Goal: Transaction & Acquisition: Purchase product/service

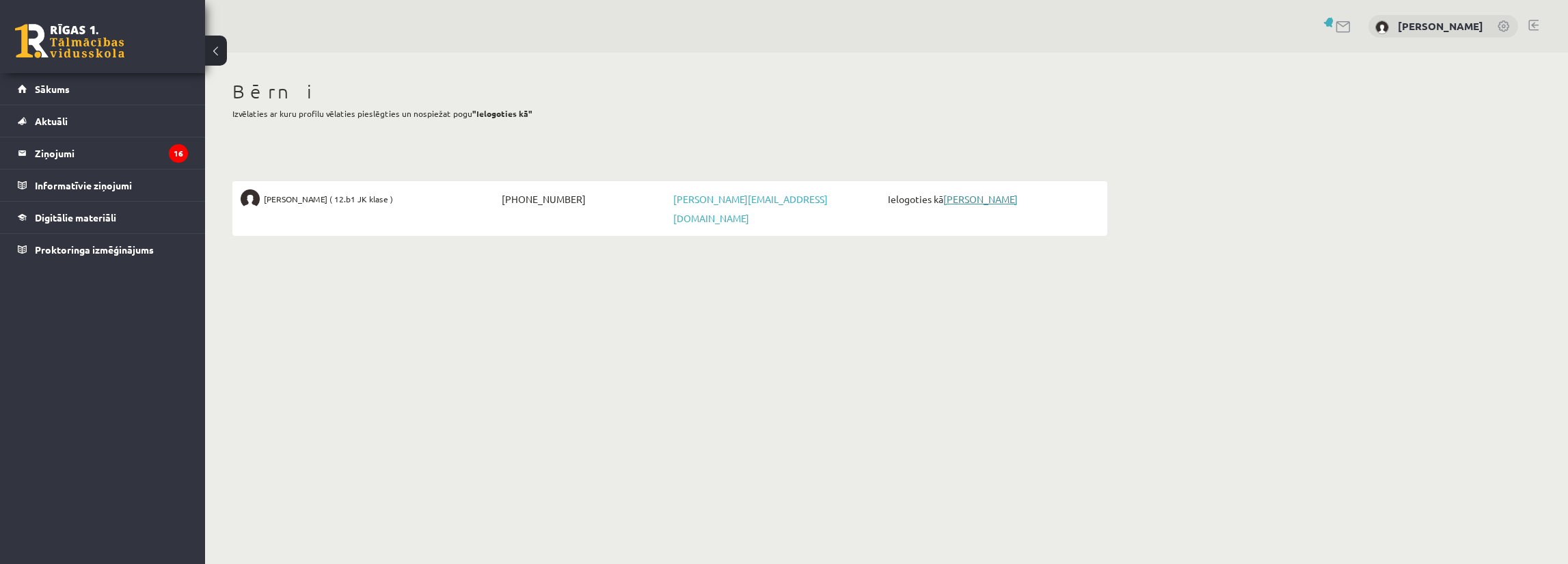
click at [982, 199] on link "[PERSON_NAME]" at bounding box center [981, 199] width 74 height 13
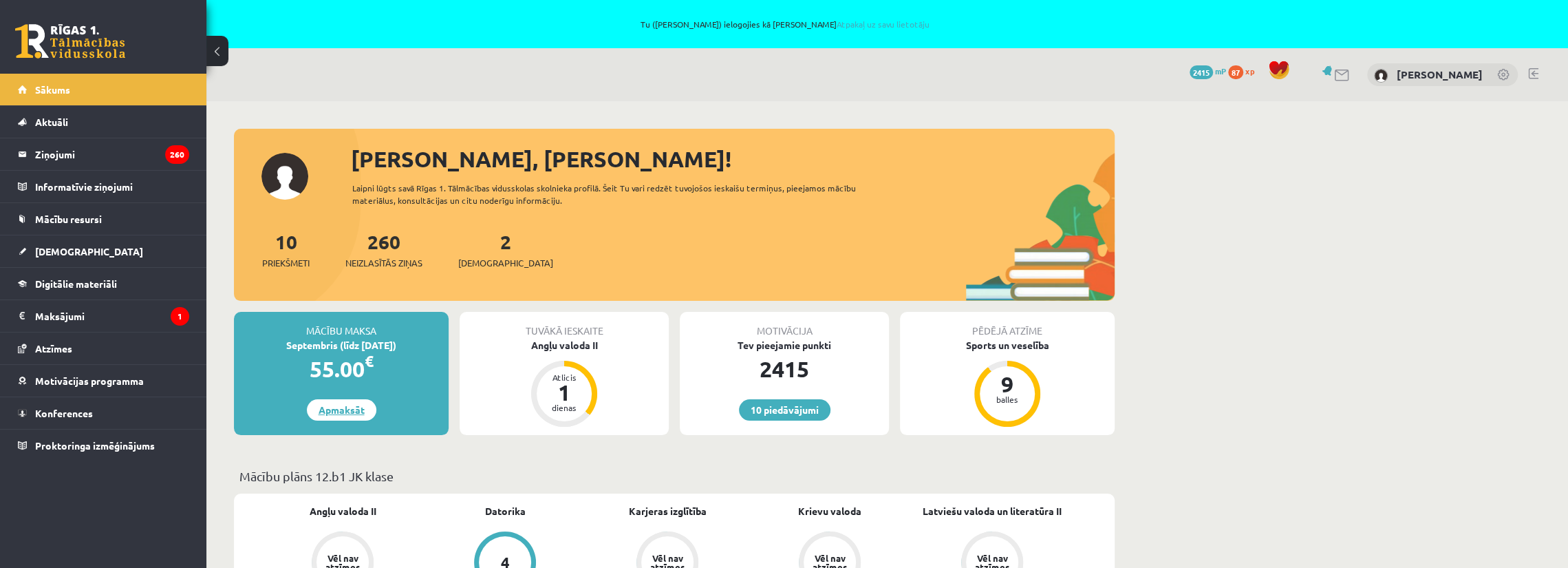
click at [337, 406] on link "Apmaksāt" at bounding box center [341, 410] width 69 height 22
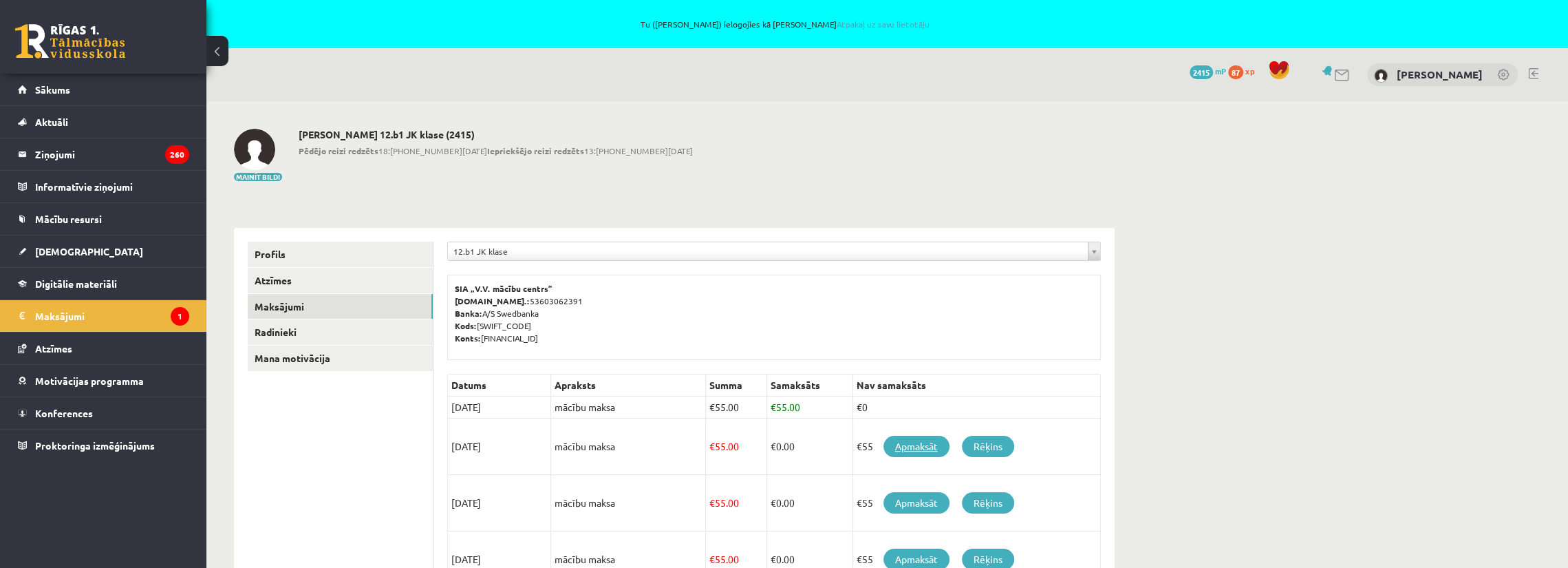
click at [907, 440] on link "Apmaksāt" at bounding box center [916, 447] width 66 height 22
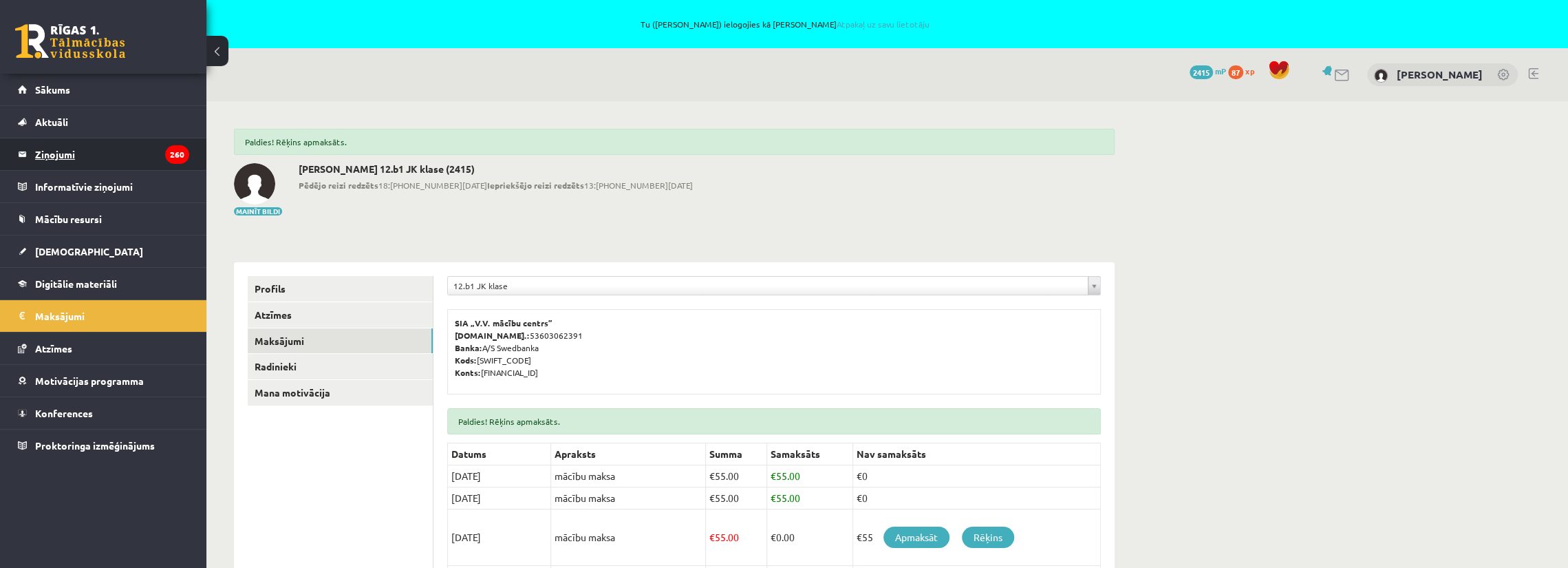
click at [59, 154] on legend "Ziņojumi 260" at bounding box center [112, 154] width 154 height 32
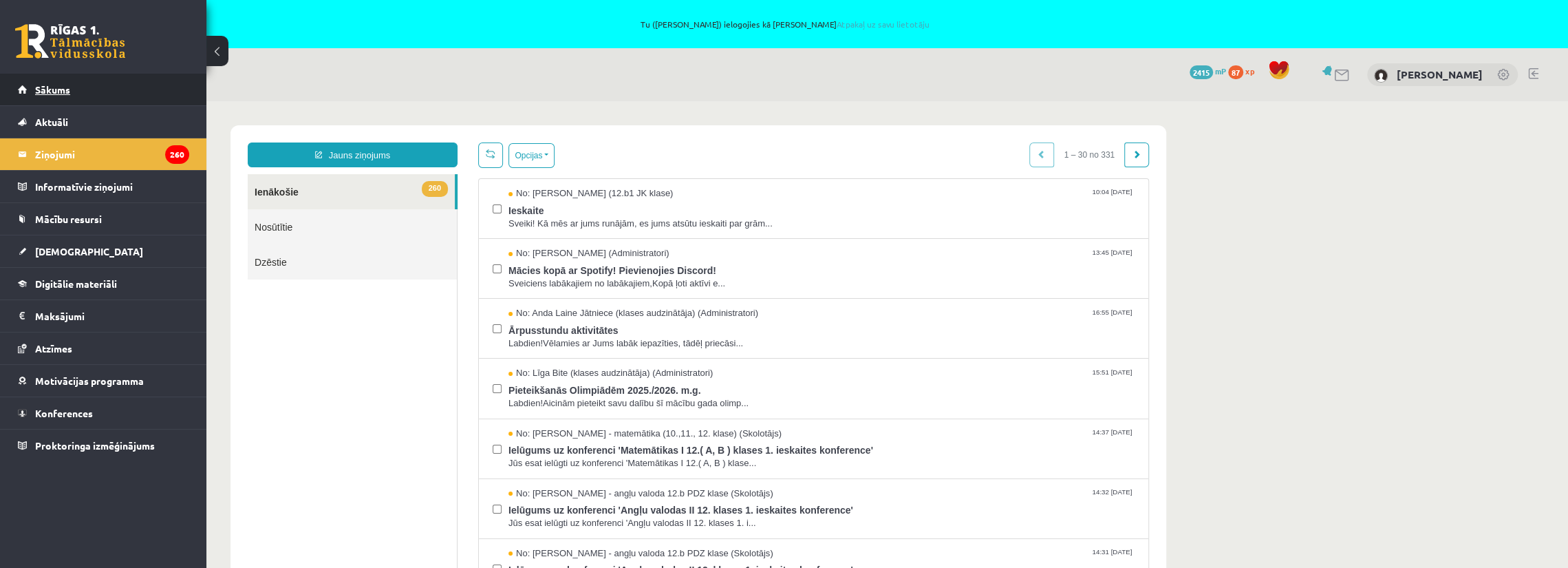
click at [62, 83] on link "Sākums" at bounding box center [104, 90] width 172 height 32
